Goal: Task Accomplishment & Management: Use online tool/utility

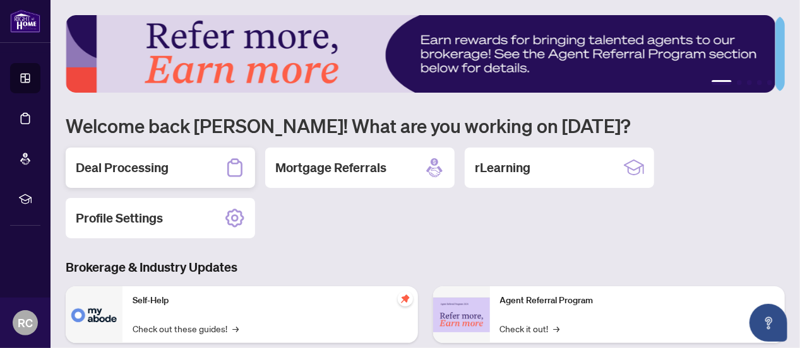
click at [182, 158] on div "Deal Processing" at bounding box center [160, 168] width 189 height 40
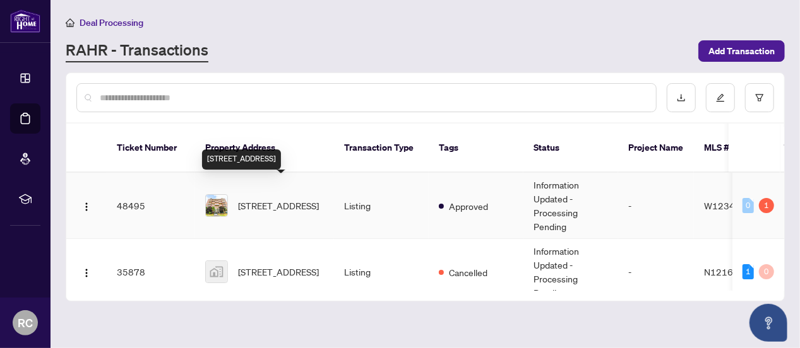
click at [275, 199] on span "[STREET_ADDRESS]" at bounding box center [278, 206] width 81 height 14
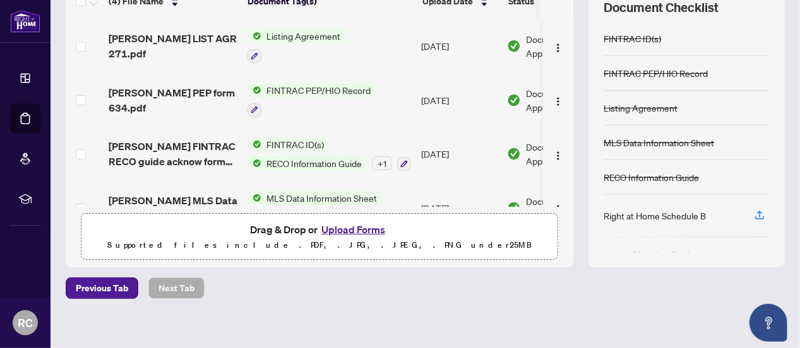
scroll to position [198, 0]
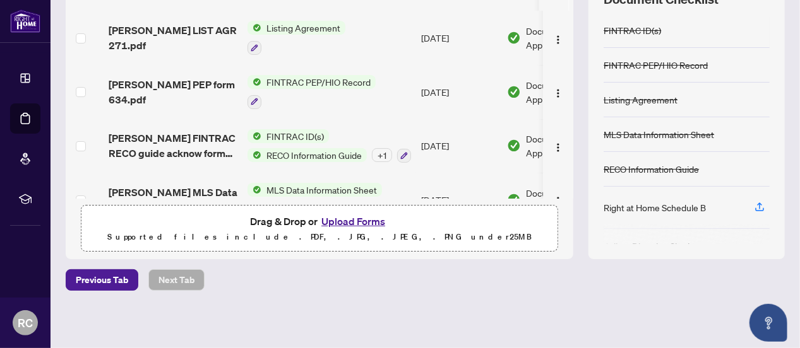
click at [352, 219] on button "Upload Forms" at bounding box center [353, 221] width 71 height 16
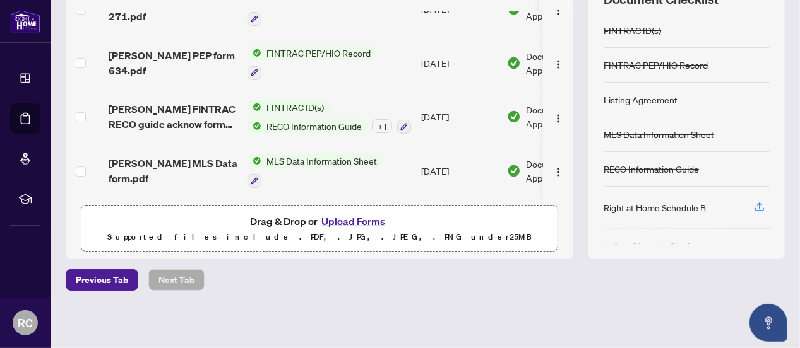
scroll to position [0, 0]
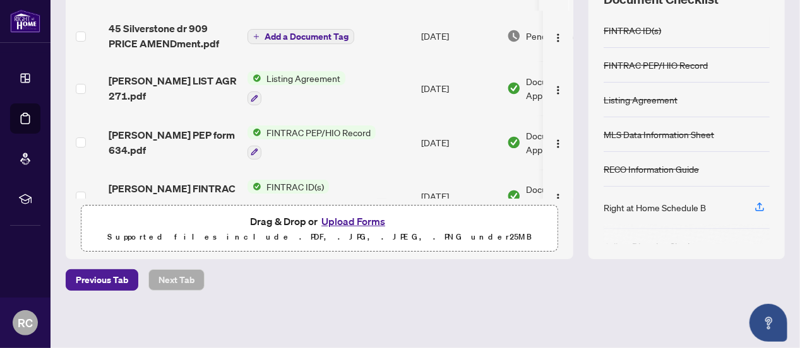
click at [259, 33] on icon "plus" at bounding box center [256, 36] width 6 height 6
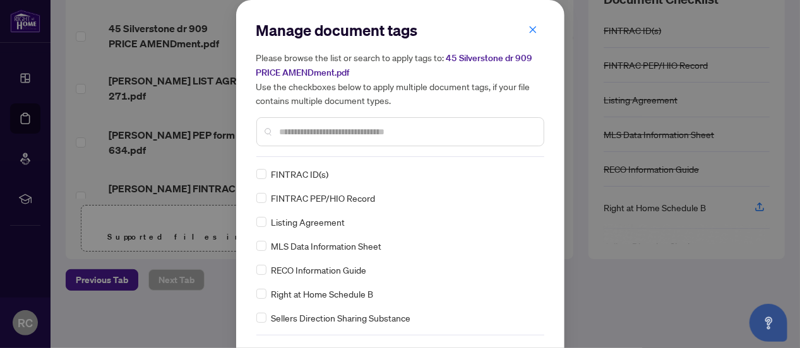
click at [376, 136] on input "text" at bounding box center [407, 132] width 254 height 14
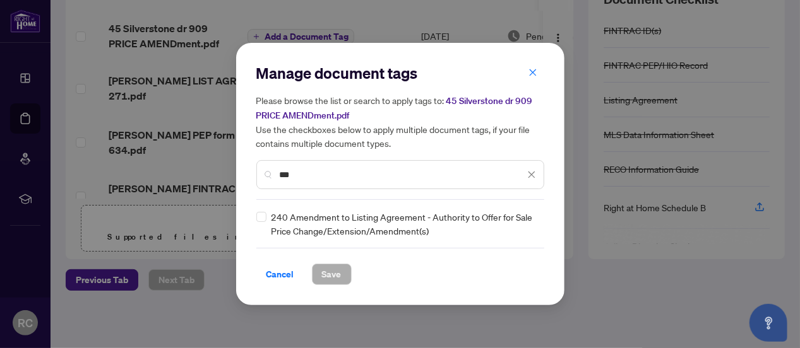
type input "***"
click at [330, 276] on span "Save" at bounding box center [332, 275] width 20 height 20
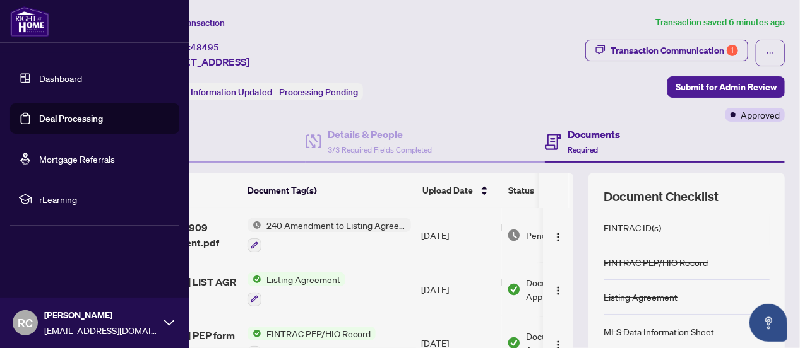
click at [22, 30] on img at bounding box center [29, 21] width 39 height 30
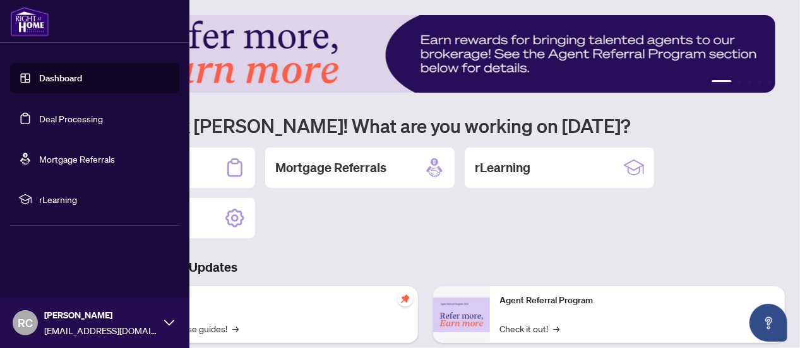
click at [45, 78] on link "Dashboard" at bounding box center [60, 78] width 43 height 11
